Goal: Use online tool/utility: Utilize a website feature to perform a specific function

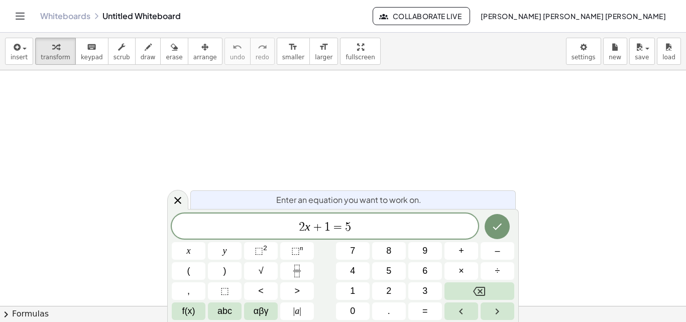
click at [22, 14] on icon "Toggle navigation" at bounding box center [20, 16] width 12 height 12
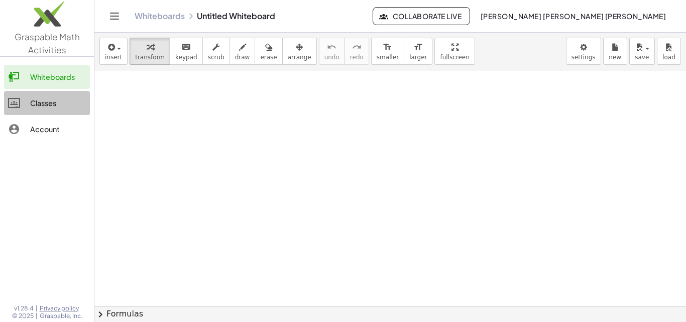
click at [46, 96] on link "Classes" at bounding box center [47, 103] width 86 height 24
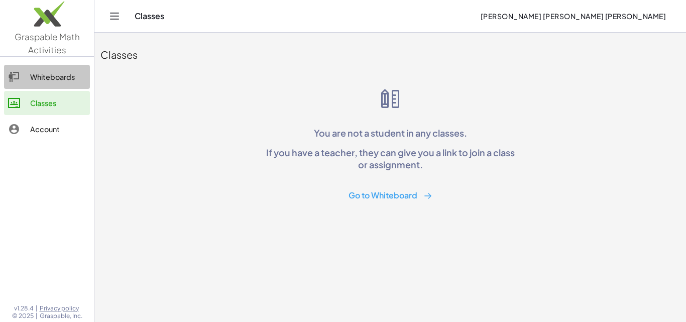
click at [44, 70] on link "Whiteboards" at bounding box center [47, 77] width 86 height 24
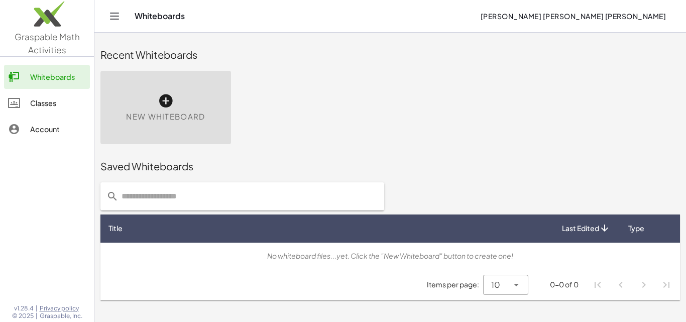
click at [109, 17] on icon "Toggle navigation" at bounding box center [115, 16] width 12 height 12
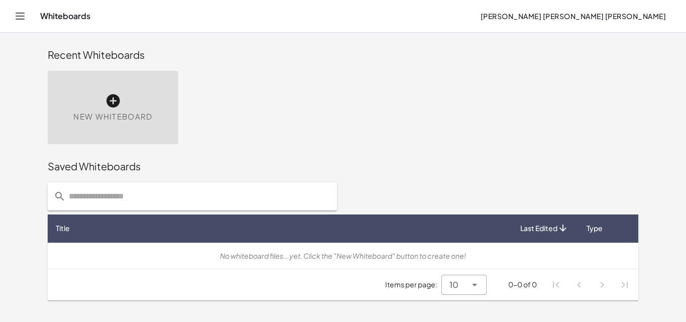
drag, startPoint x: 686, startPoint y: 174, endPoint x: 686, endPoint y: 200, distance: 26.1
click at [678, 200] on main "Recent Whiteboards New Whiteboard Saved Whiteboards Title Last Edited Type No w…" at bounding box center [343, 161] width 686 height 322
drag, startPoint x: 686, startPoint y: 200, endPoint x: 686, endPoint y: 276, distance: 76.4
click at [678, 276] on main "Recent Whiteboards New Whiteboard Saved Whiteboards Title Last Edited Type No w…" at bounding box center [343, 161] width 686 height 322
click at [143, 126] on div "New Whiteboard" at bounding box center [113, 107] width 131 height 73
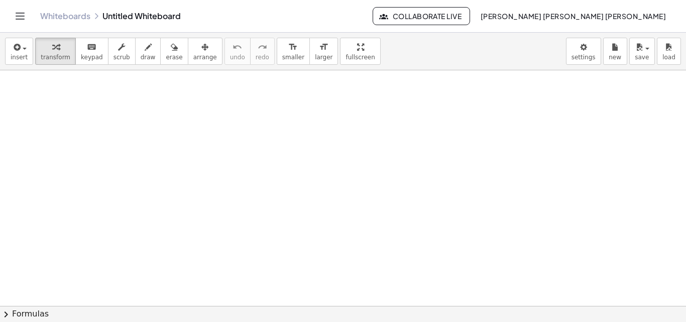
click at [142, 150] on div at bounding box center [343, 305] width 686 height 471
click at [93, 61] on button "keyboard keypad" at bounding box center [91, 51] width 33 height 27
click at [152, 133] on div at bounding box center [343, 305] width 686 height 471
click at [23, 314] on button "chevron_right Formulas" at bounding box center [343, 314] width 686 height 16
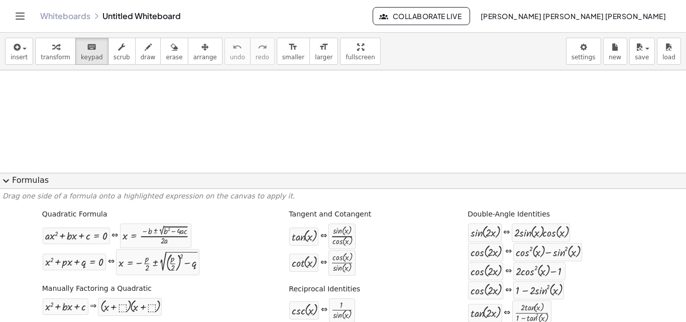
drag, startPoint x: 686, startPoint y: 188, endPoint x: 686, endPoint y: 264, distance: 76.4
click at [678, 264] on div "expand_more Formulas Drag one side of a formula onto a highlighted expression o…" at bounding box center [343, 248] width 686 height 150
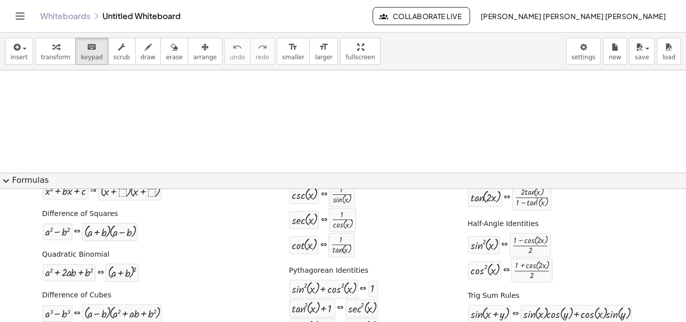
scroll to position [0, 0]
